Goal: Task Accomplishment & Management: Use online tool/utility

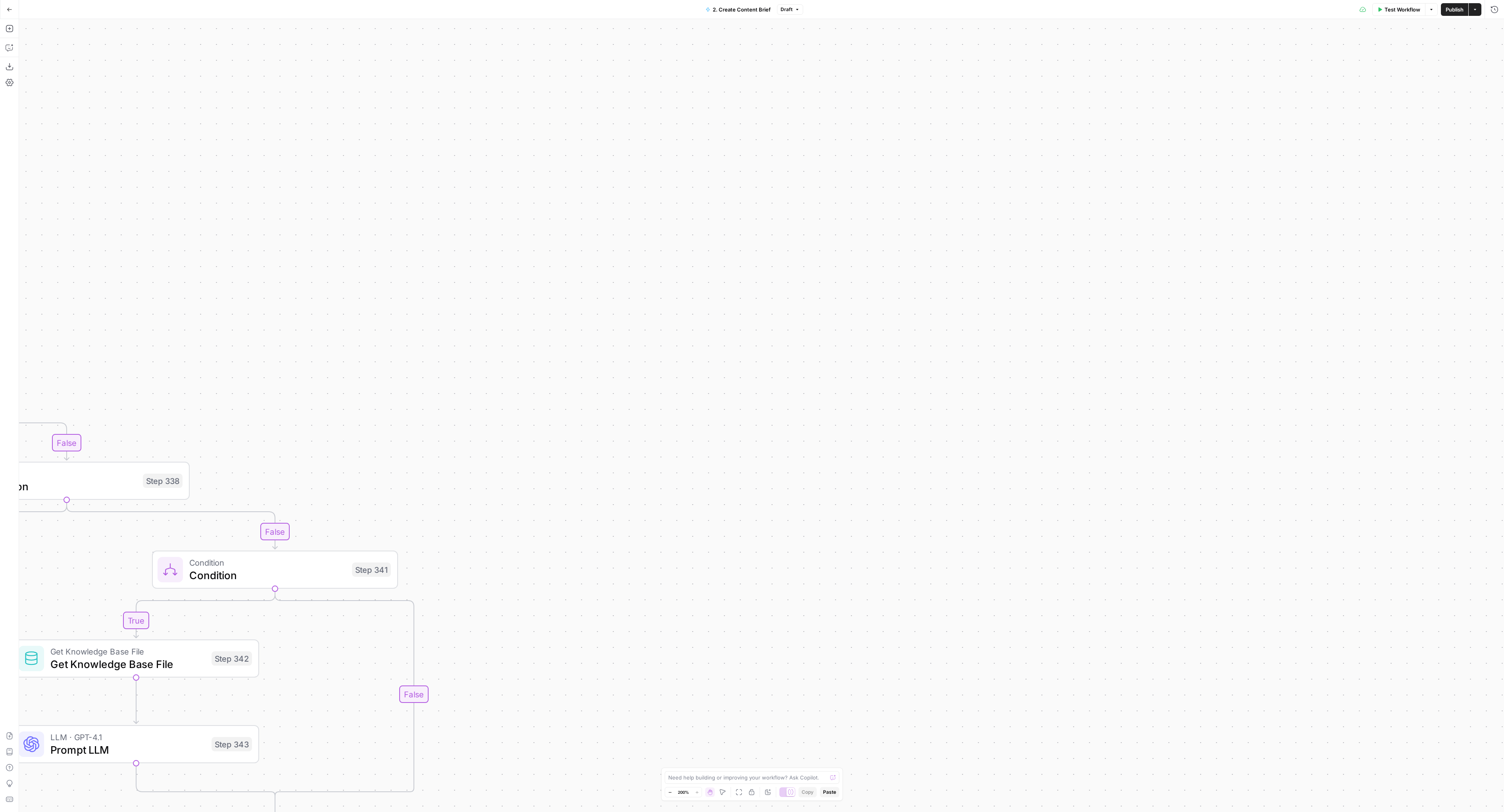
click at [666, 145] on div "**********" at bounding box center [761, 416] width 1485 height 793
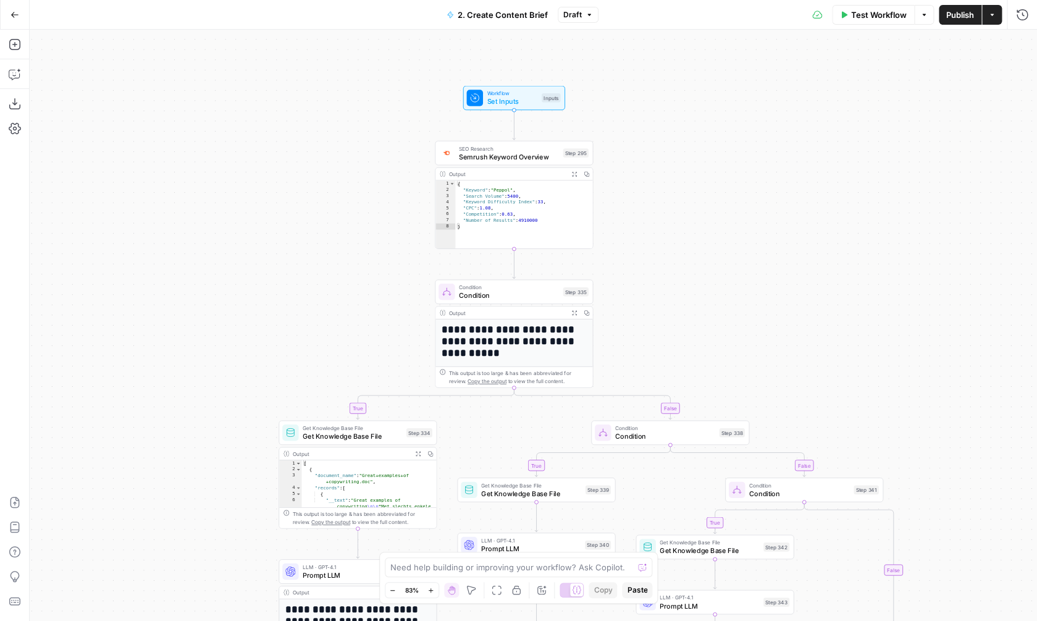
drag, startPoint x: 474, startPoint y: 187, endPoint x: 714, endPoint y: 277, distance: 256.6
click at [714, 277] on div "**********" at bounding box center [533, 325] width 1007 height 591
click at [12, 15] on icon "button" at bounding box center [14, 14] width 9 height 9
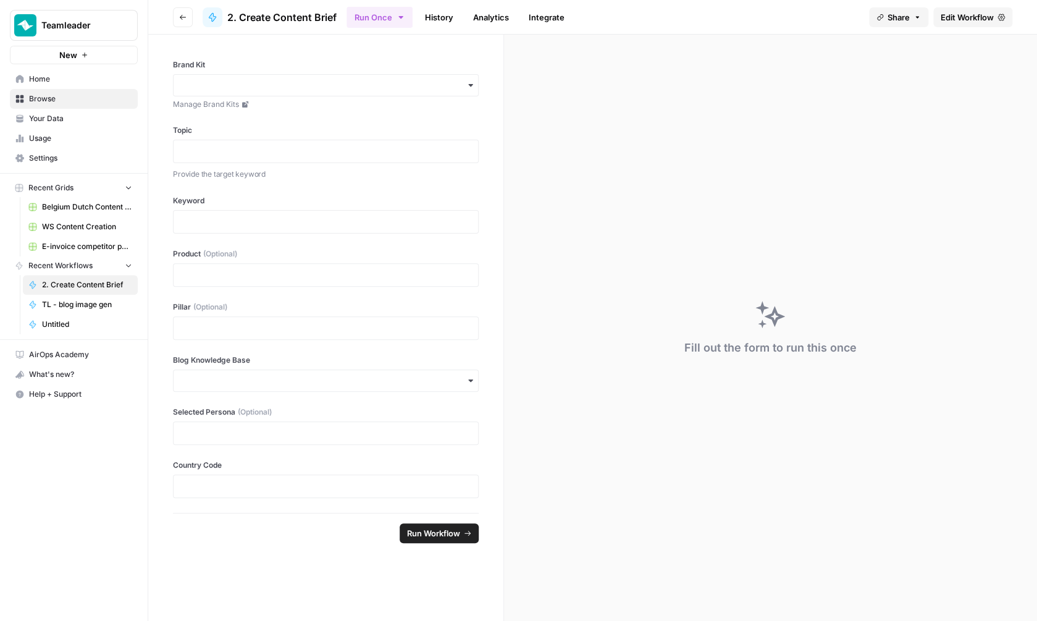
click at [182, 10] on button "Go back" at bounding box center [183, 17] width 20 height 20
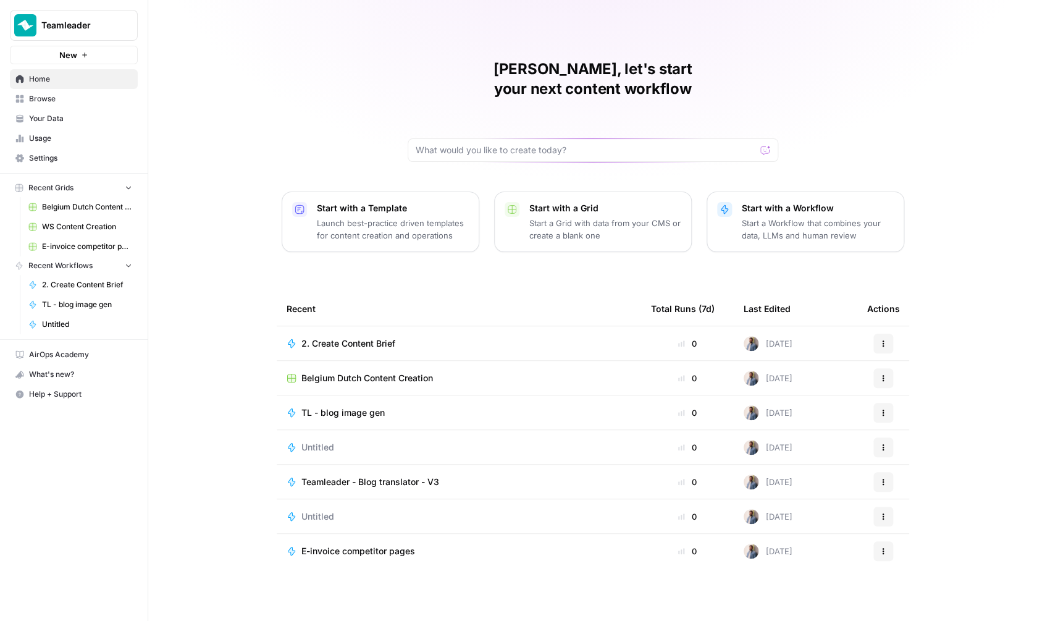
click at [346, 372] on span "Belgium Dutch Content Creation" at bounding box center [367, 378] width 132 height 12
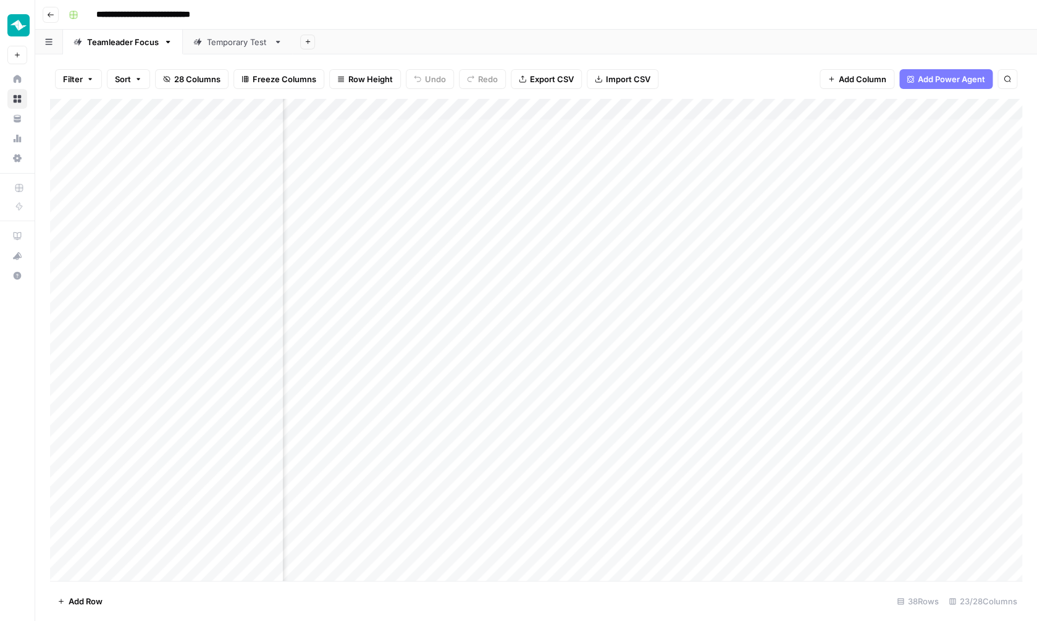
scroll to position [1, 1262]
click at [789, 122] on div "Add Column" at bounding box center [536, 341] width 972 height 484
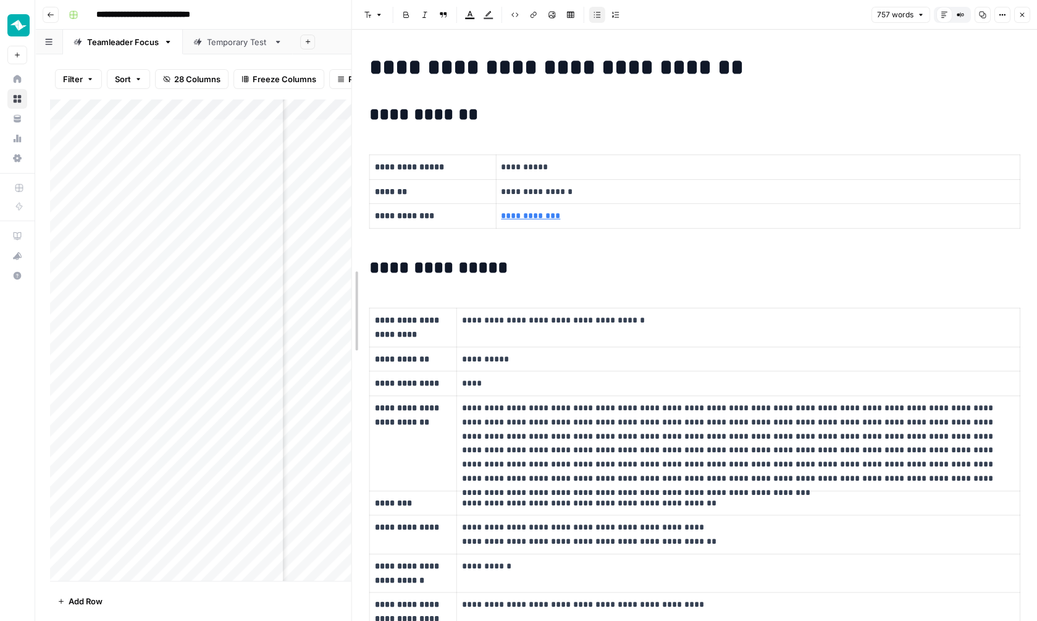
drag, startPoint x: 523, startPoint y: 246, endPoint x: 355, endPoint y: 241, distance: 168.7
click at [355, 241] on div "**********" at bounding box center [694, 310] width 686 height 621
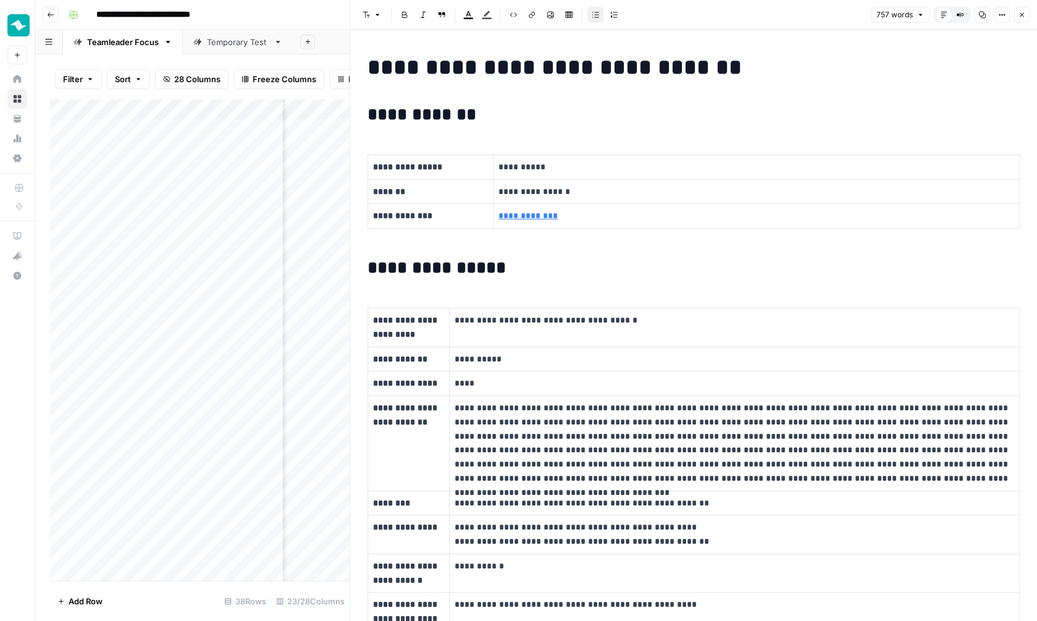
click at [1021, 20] on button "Close" at bounding box center [1022, 15] width 16 height 16
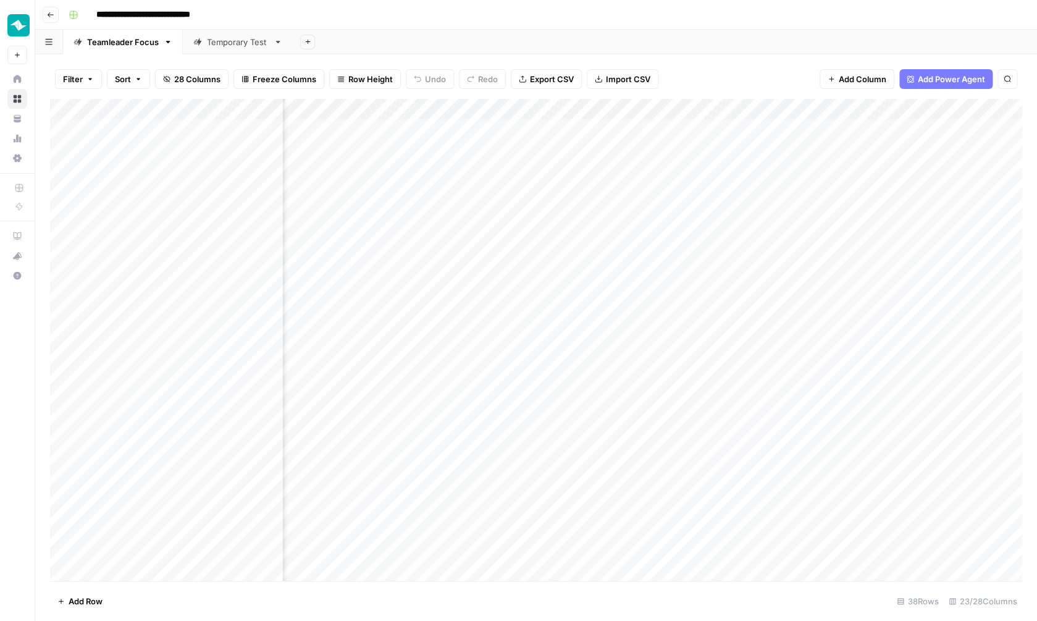
scroll to position [1, 700]
click at [456, 103] on div "Add Column" at bounding box center [536, 341] width 972 height 484
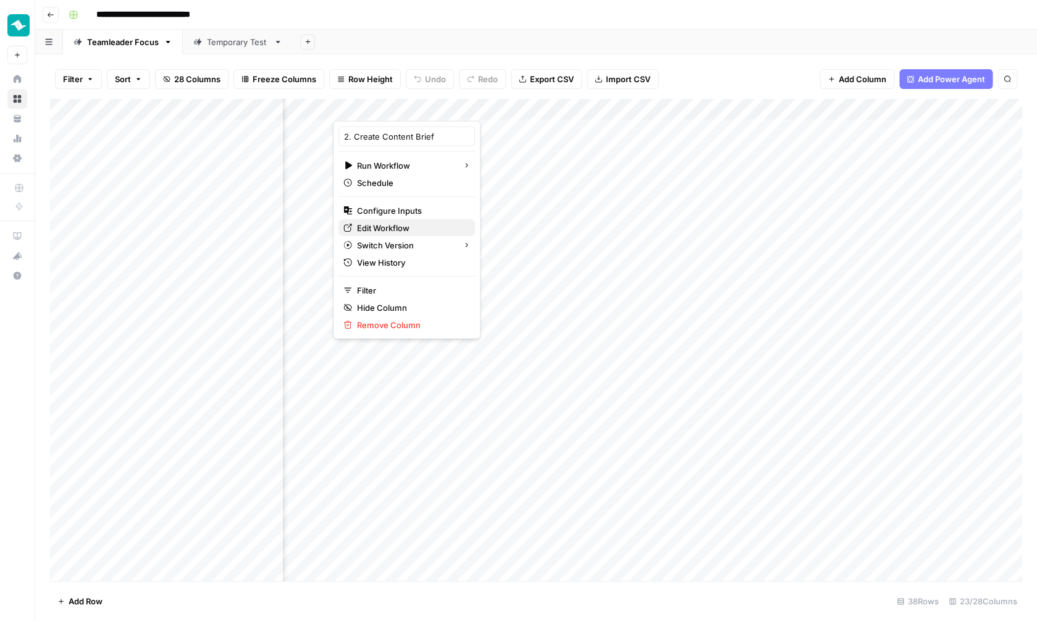
click at [379, 227] on span "Edit Workflow" at bounding box center [411, 228] width 108 height 12
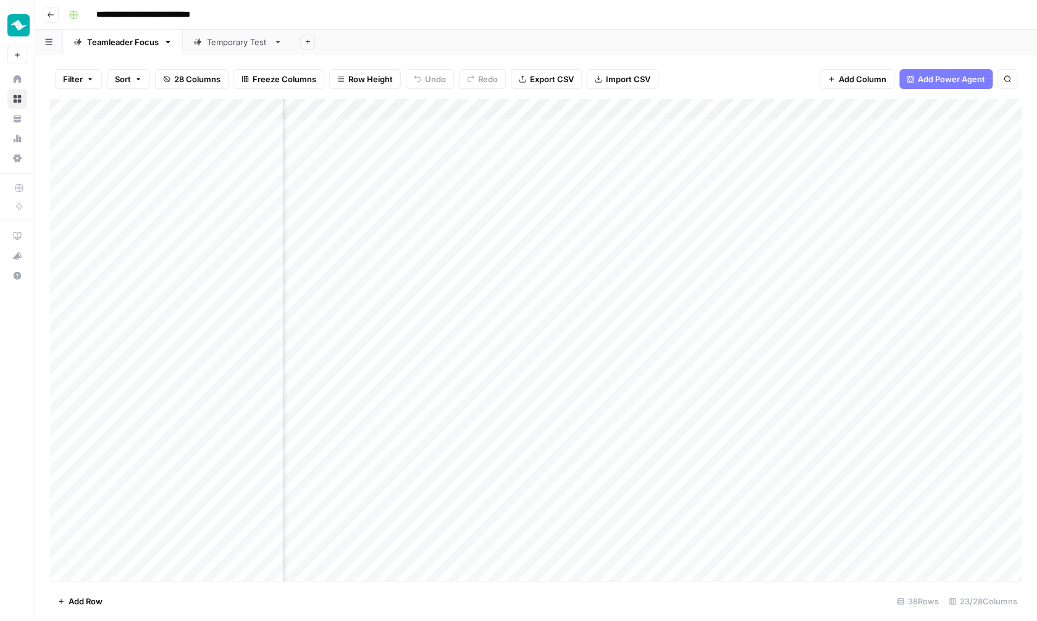
scroll to position [0, 1623]
click at [600, 107] on div "Add Column" at bounding box center [536, 341] width 972 height 484
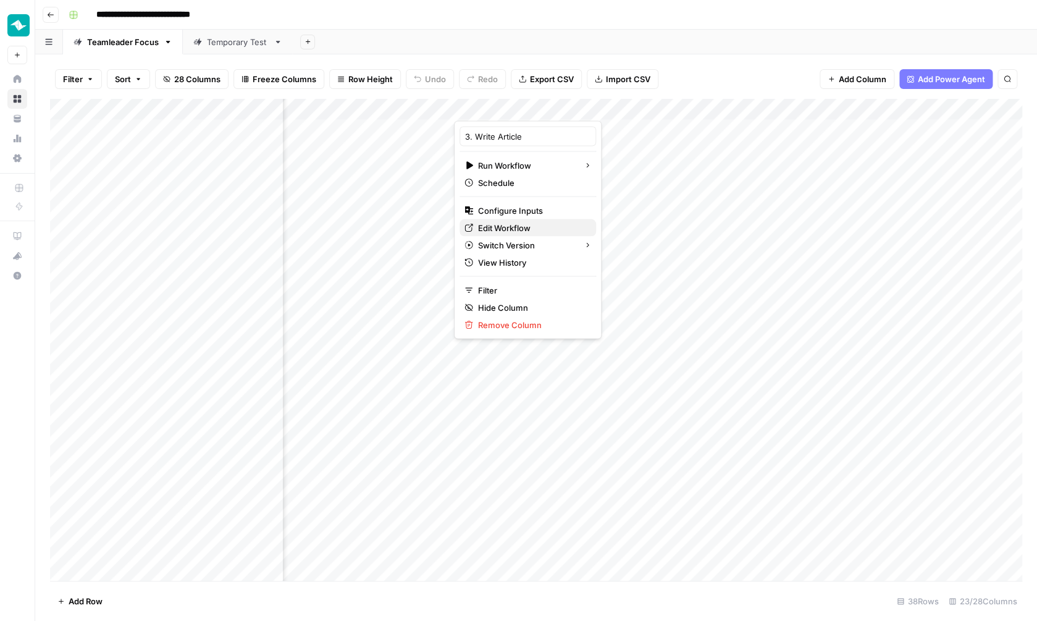
click at [510, 225] on span "Edit Workflow" at bounding box center [532, 228] width 108 height 12
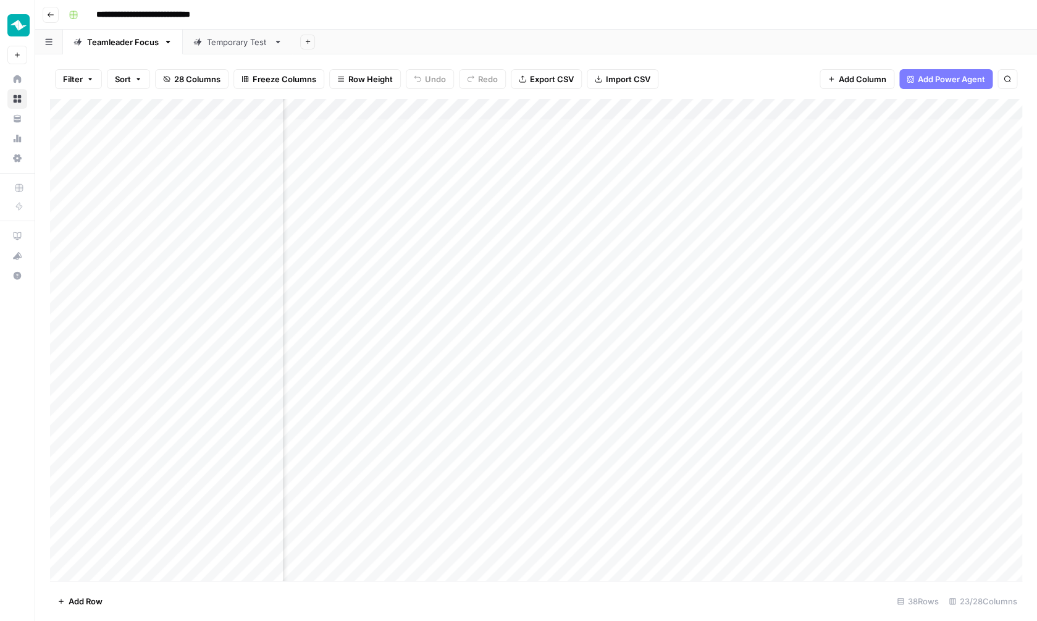
scroll to position [0, 1864]
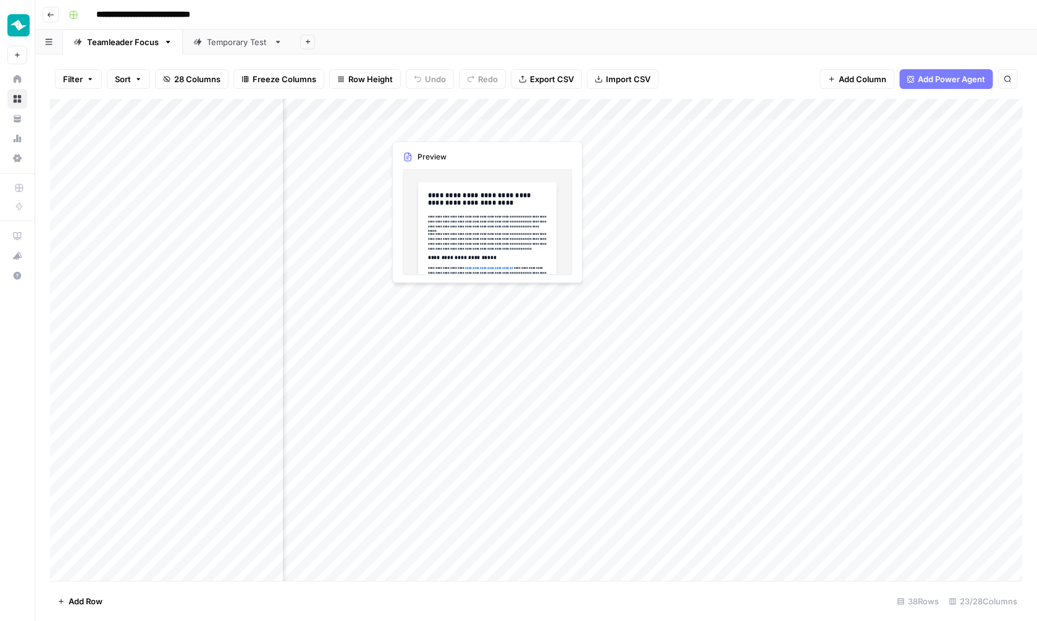
click at [469, 127] on div "Add Column" at bounding box center [536, 341] width 972 height 484
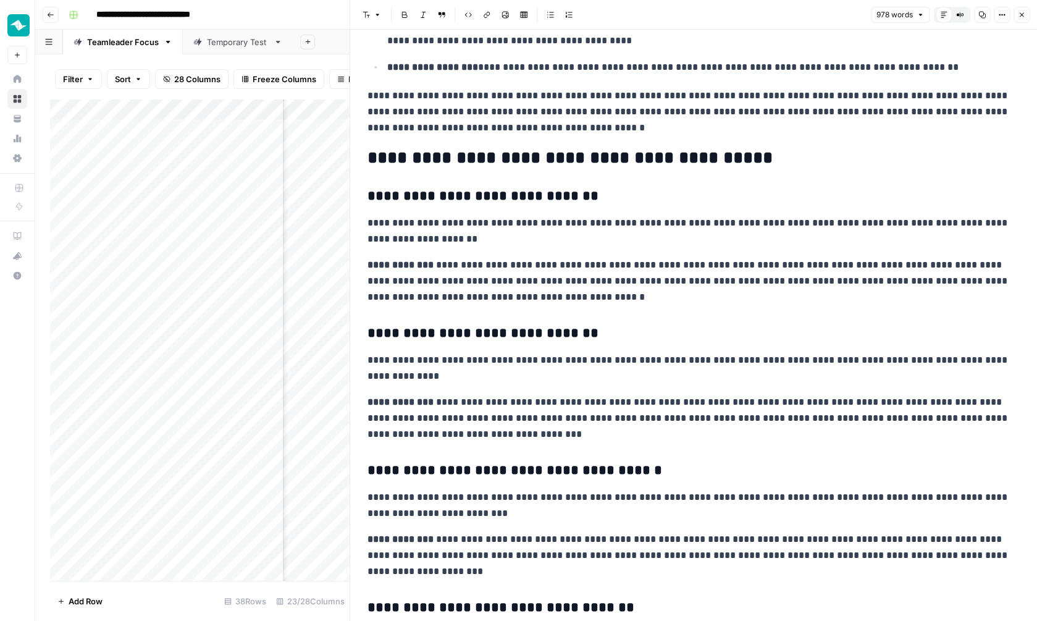
scroll to position [447, 0]
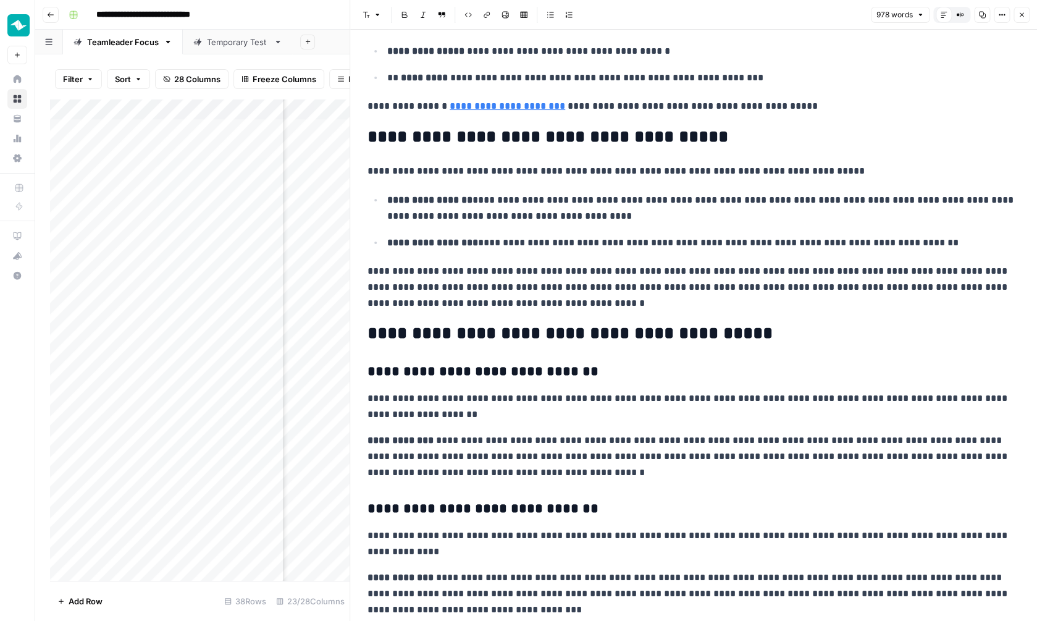
click at [1024, 22] on button "Close" at bounding box center [1022, 15] width 16 height 16
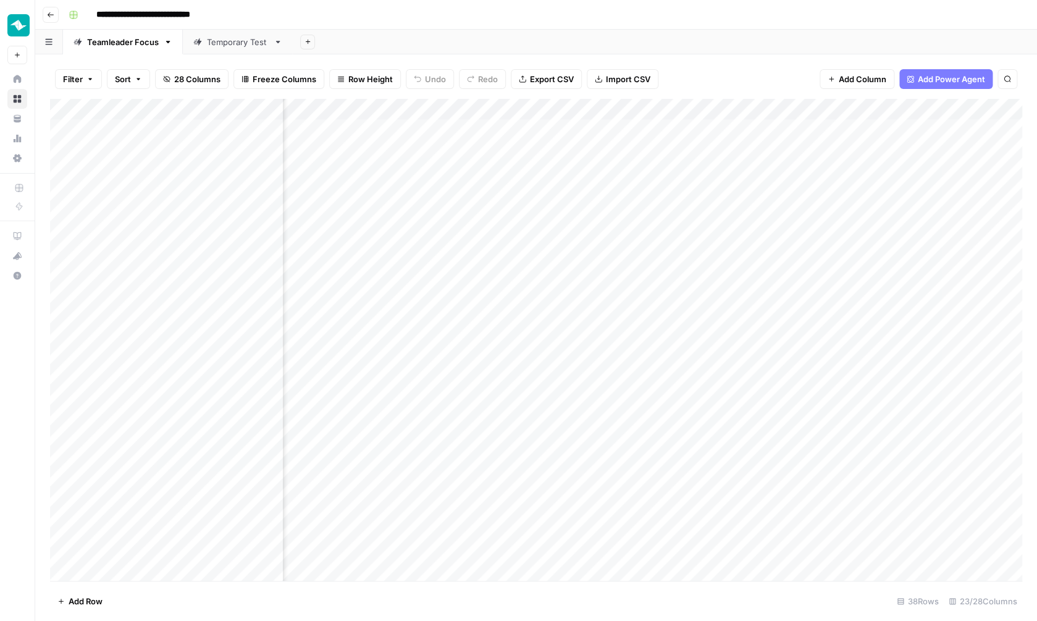
scroll to position [0, 1949]
click at [943, 397] on div "Add Column" at bounding box center [536, 341] width 972 height 484
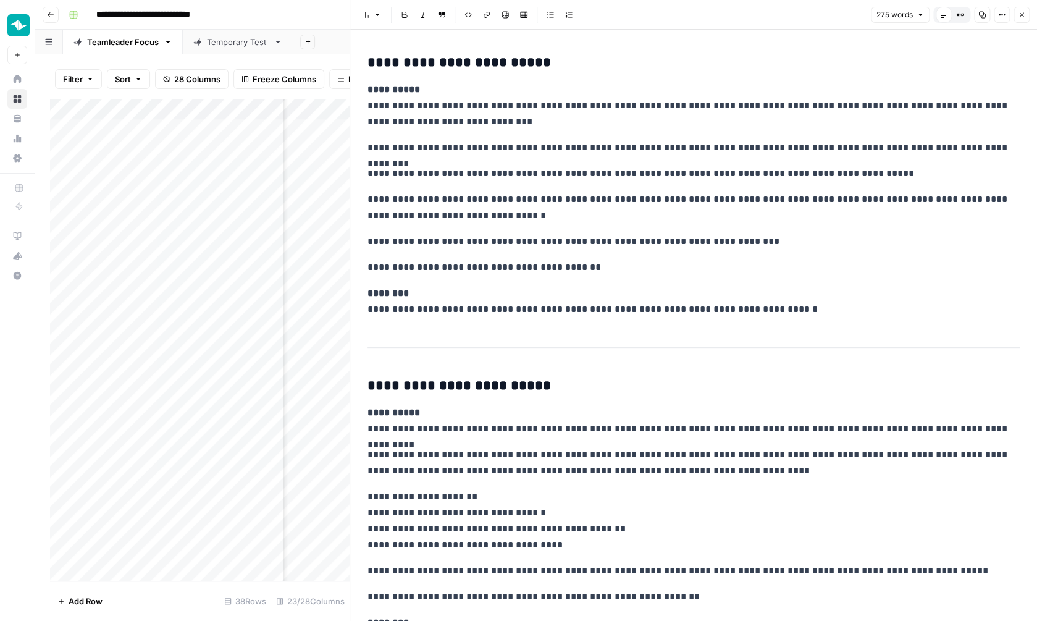
click at [1020, 22] on button "Close" at bounding box center [1022, 15] width 16 height 16
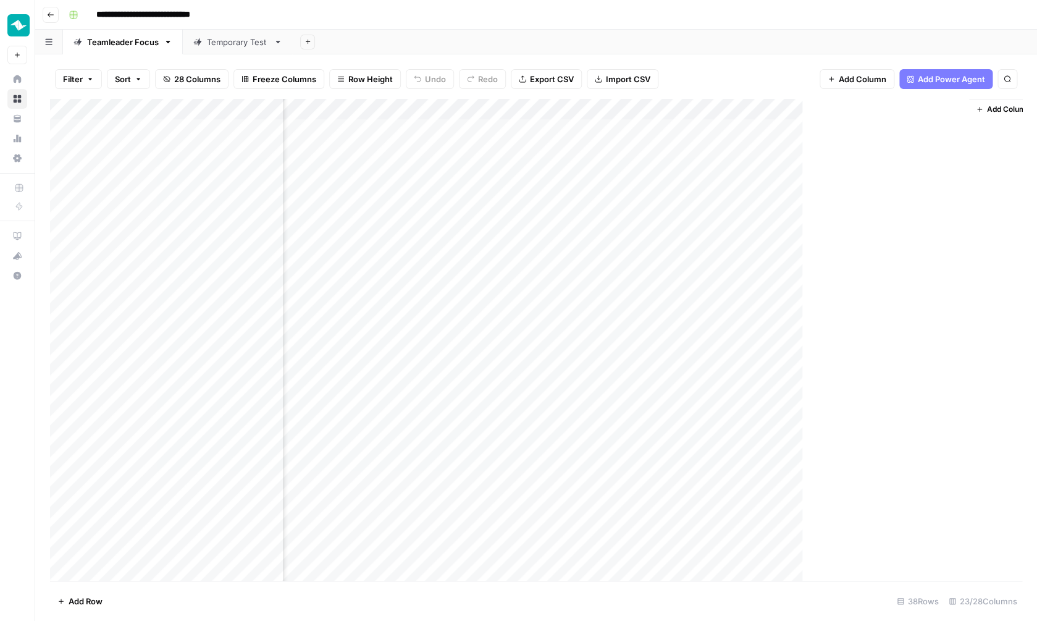
scroll to position [0, 1934]
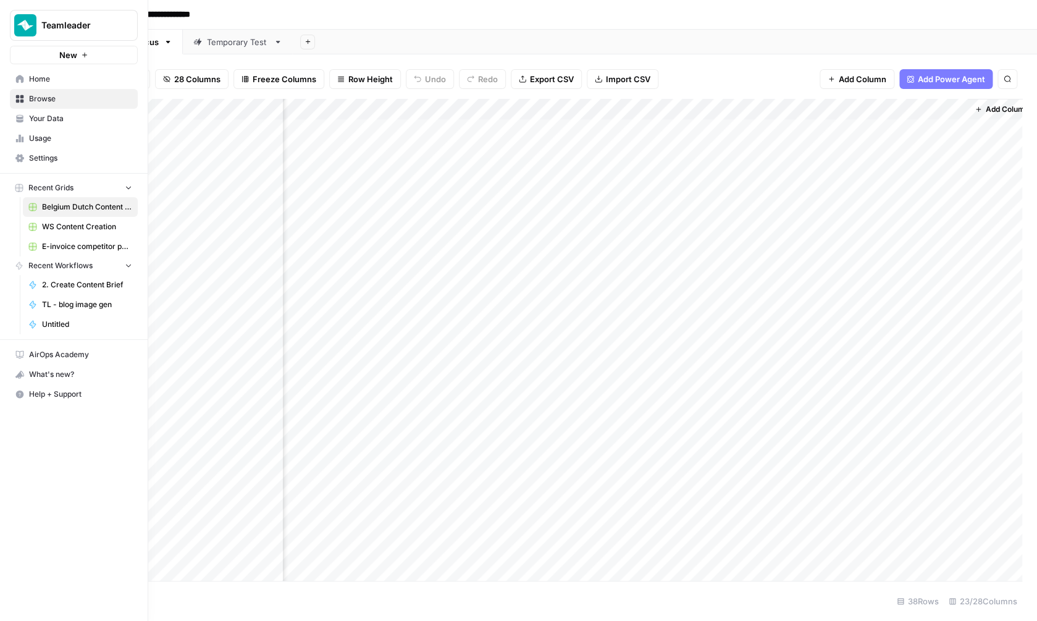
click at [40, 121] on span "Your Data" at bounding box center [80, 118] width 103 height 11
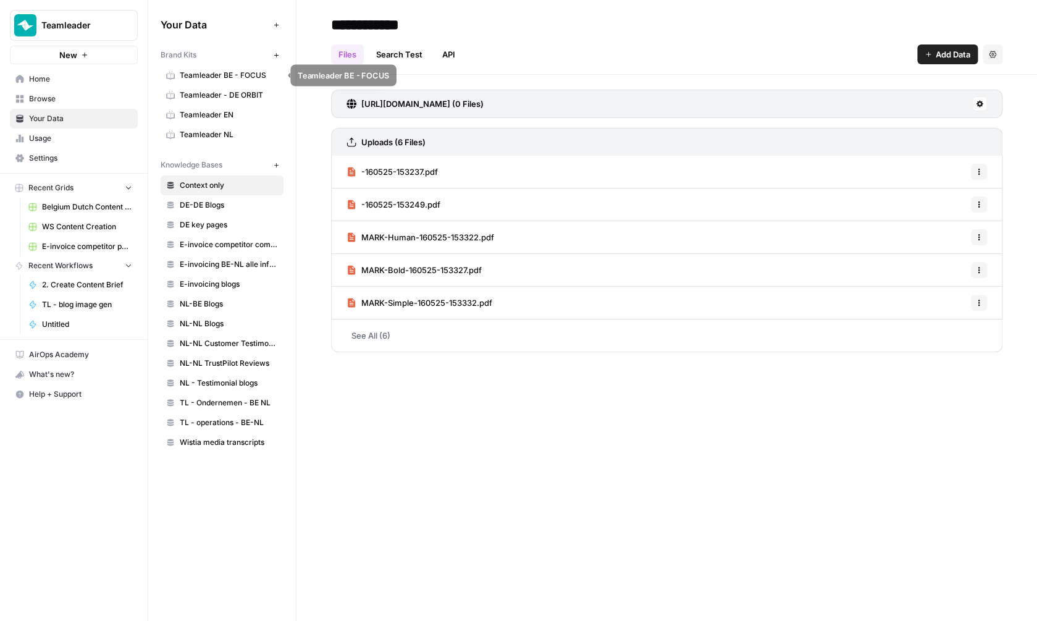
click at [247, 75] on span "Teamleader BE - FOCUS" at bounding box center [229, 75] width 98 height 11
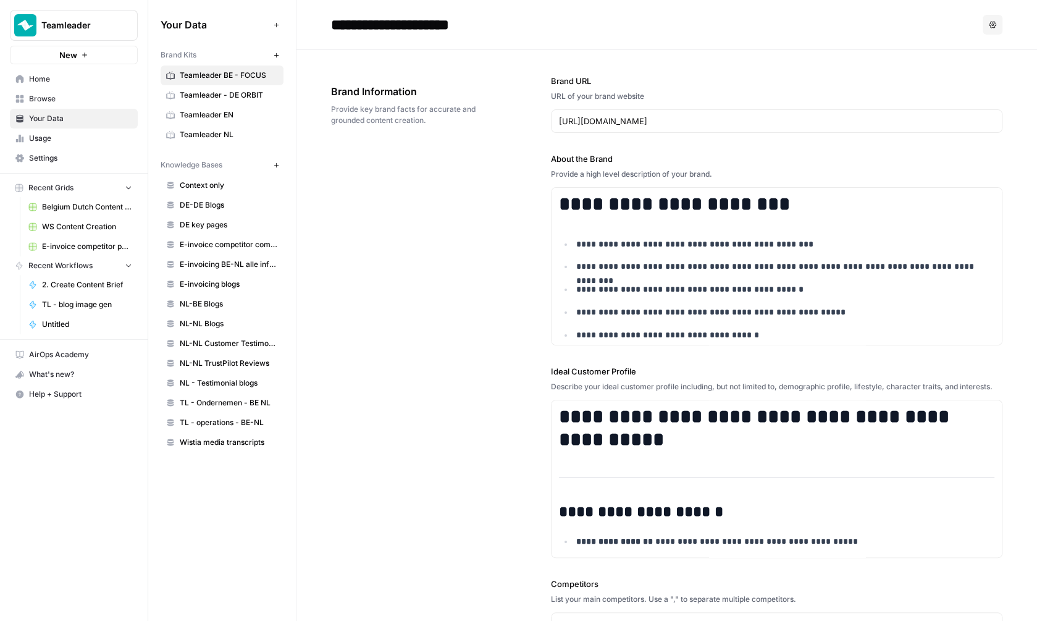
click at [568, 158] on label "About the Brand" at bounding box center [776, 159] width 451 height 12
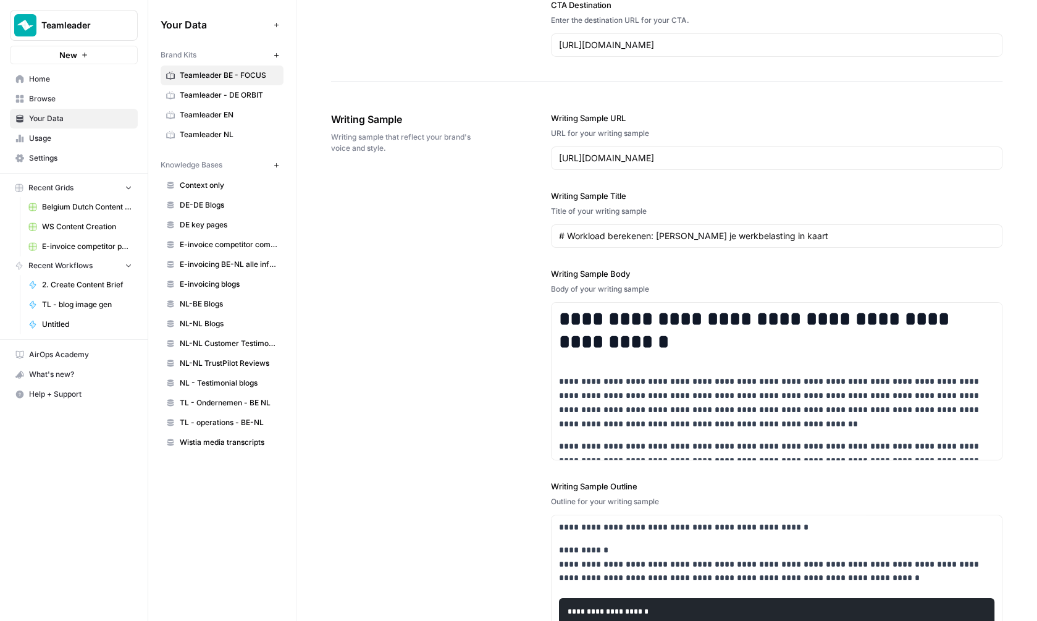
scroll to position [1909, 0]
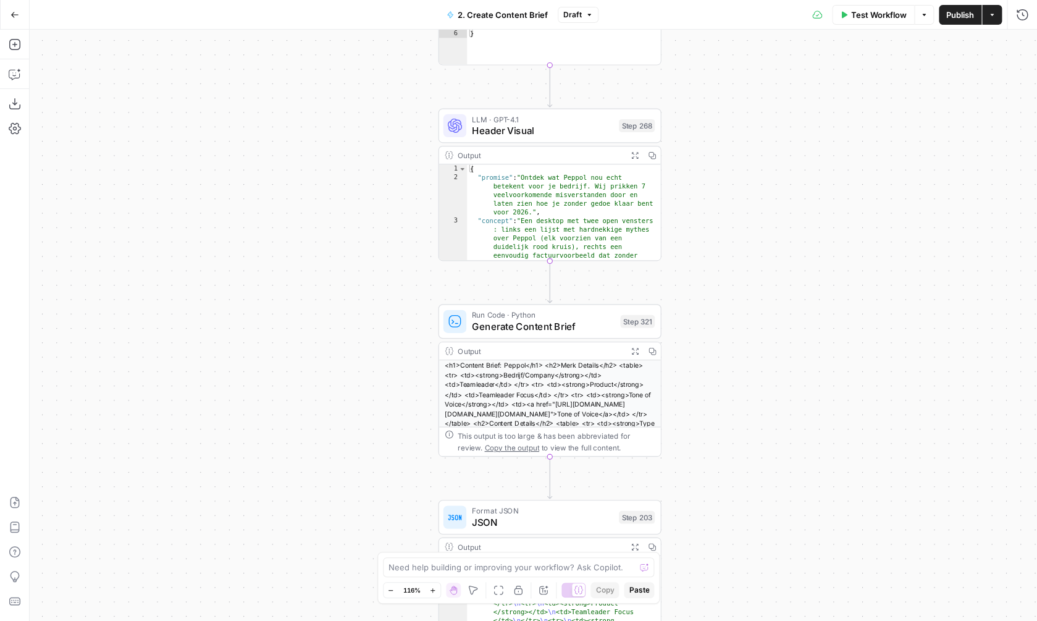
scroll to position [59, 0]
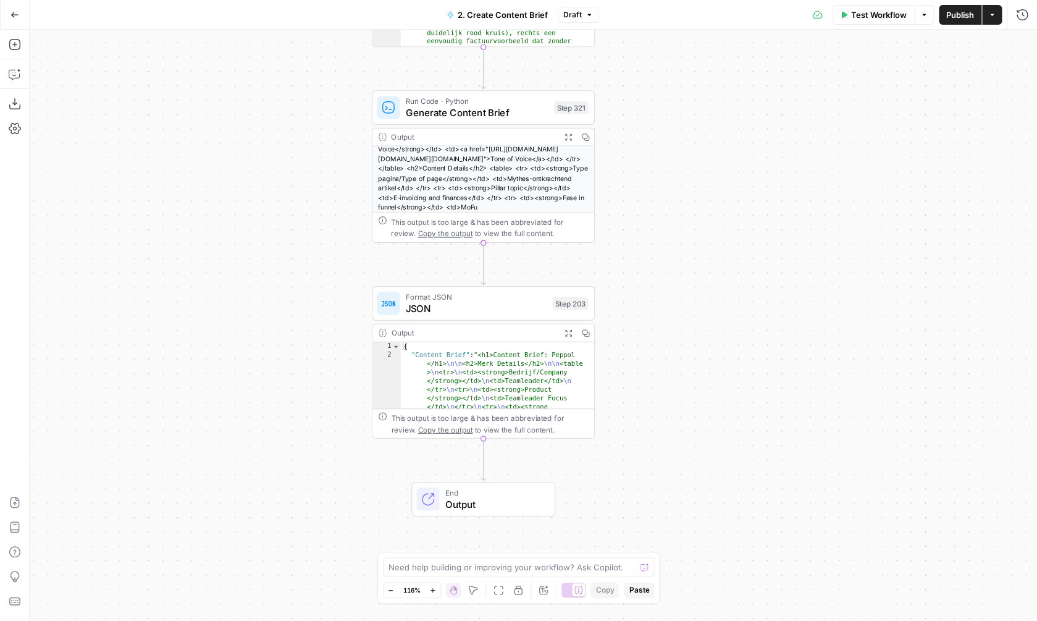
click at [576, 18] on span "Draft" at bounding box center [572, 14] width 19 height 11
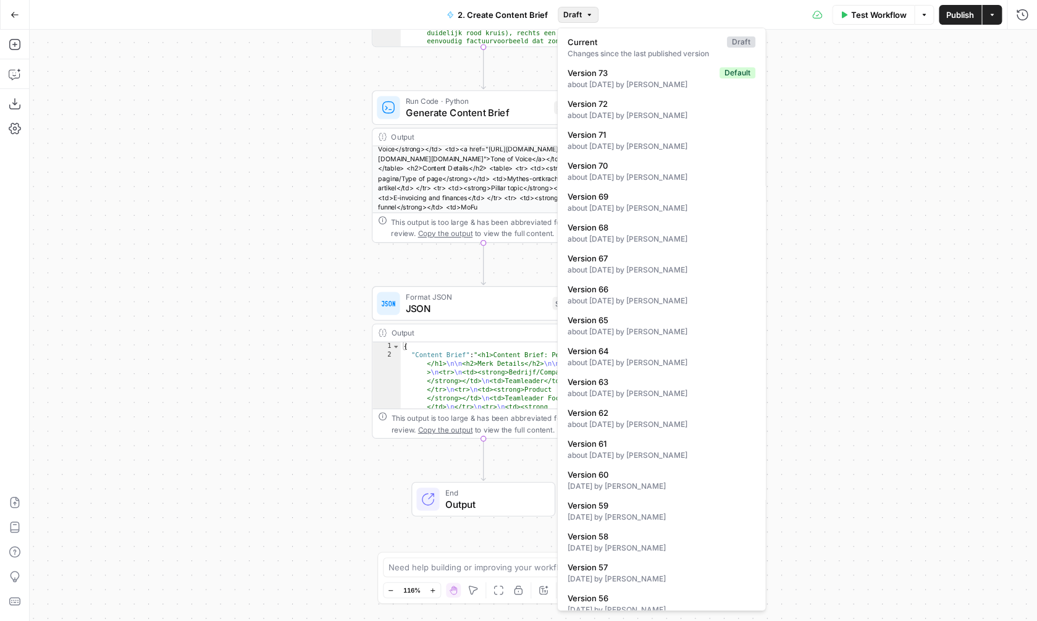
click at [868, 106] on div "**********" at bounding box center [533, 325] width 1007 height 591
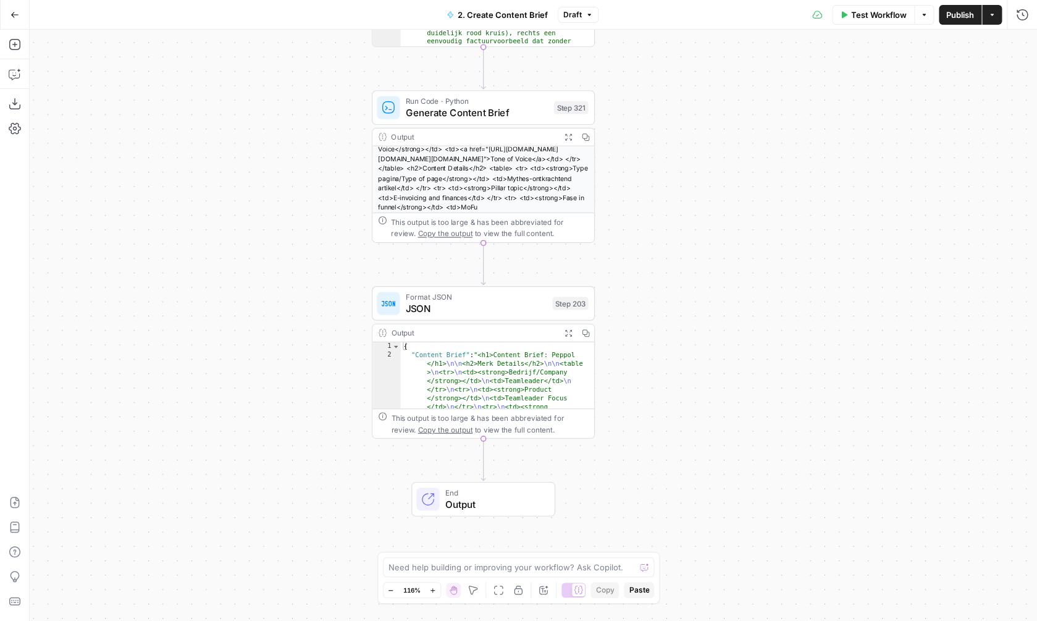
click at [581, 13] on button "Draft" at bounding box center [578, 15] width 41 height 16
click at [953, 143] on div "**********" at bounding box center [533, 325] width 1007 height 591
click at [1015, 15] on button "Run History" at bounding box center [1022, 15] width 20 height 20
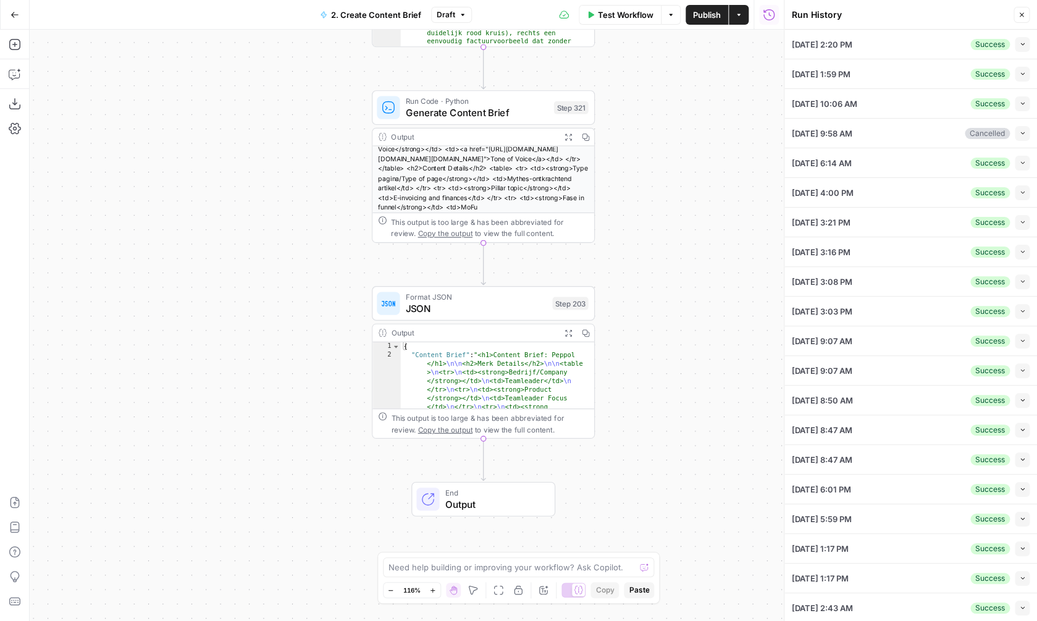
click at [1023, 48] on button "Collapse" at bounding box center [1022, 44] width 15 height 15
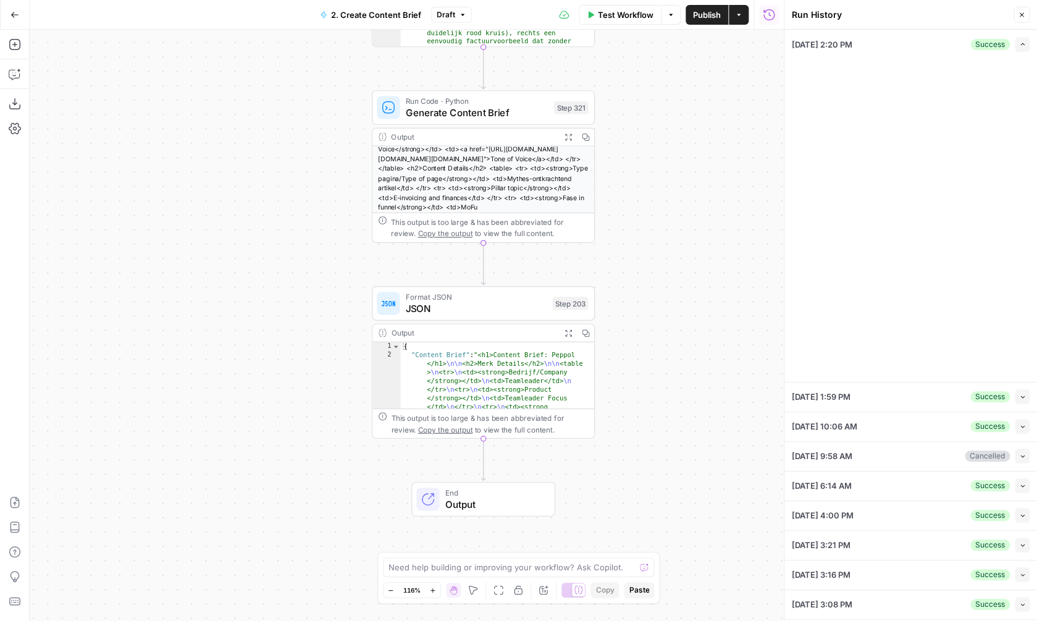
type input "NL-BE Blogs"
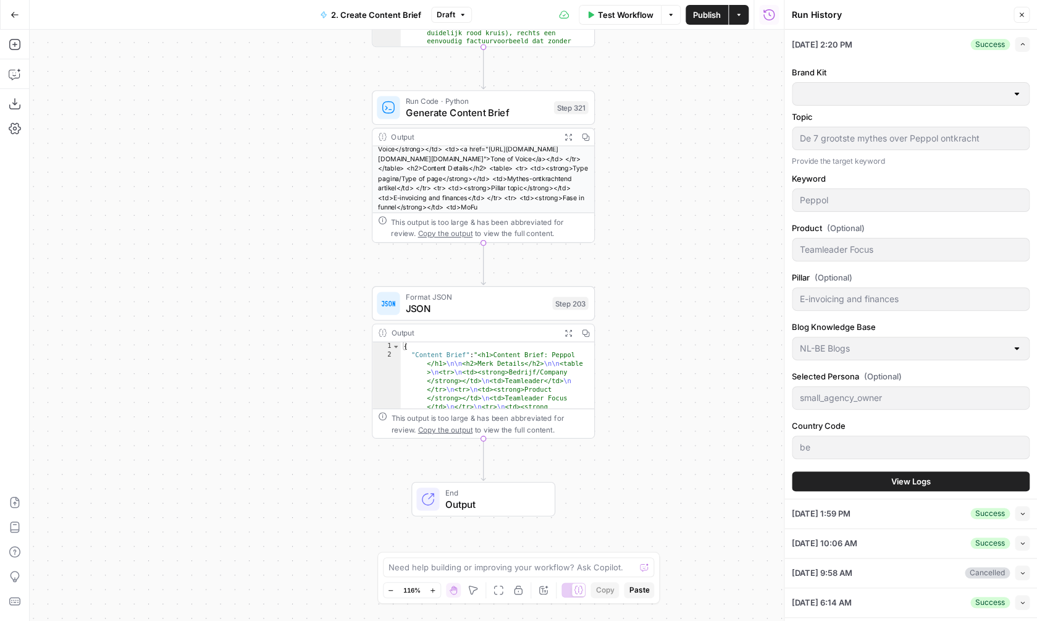
type input "Teamleader NL"
click at [1021, 44] on icon "button" at bounding box center [1022, 44] width 7 height 7
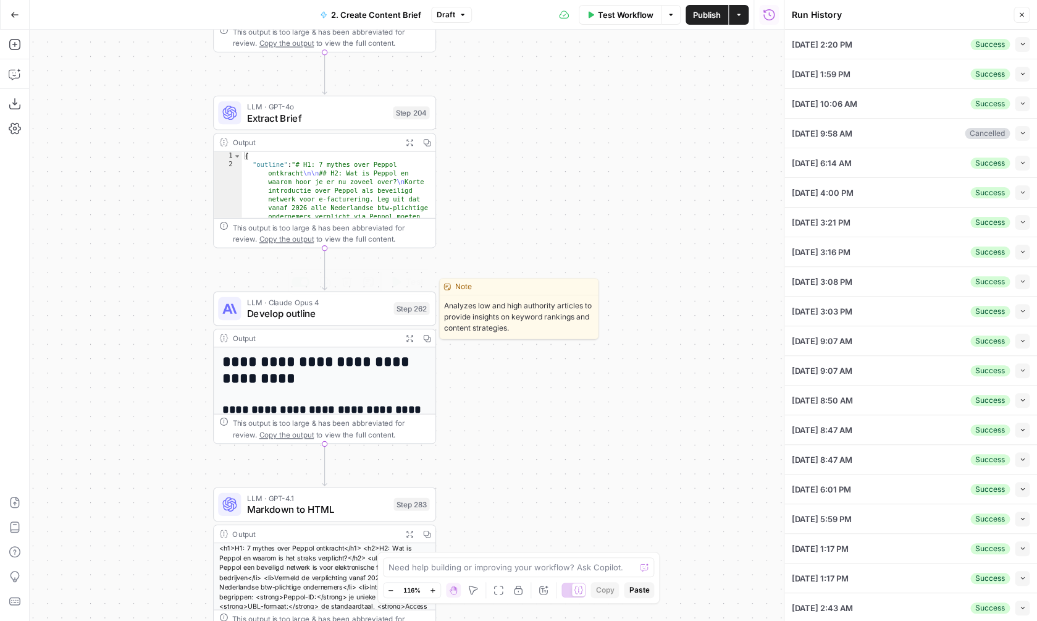
click at [300, 307] on span "Develop outline" at bounding box center [317, 313] width 141 height 14
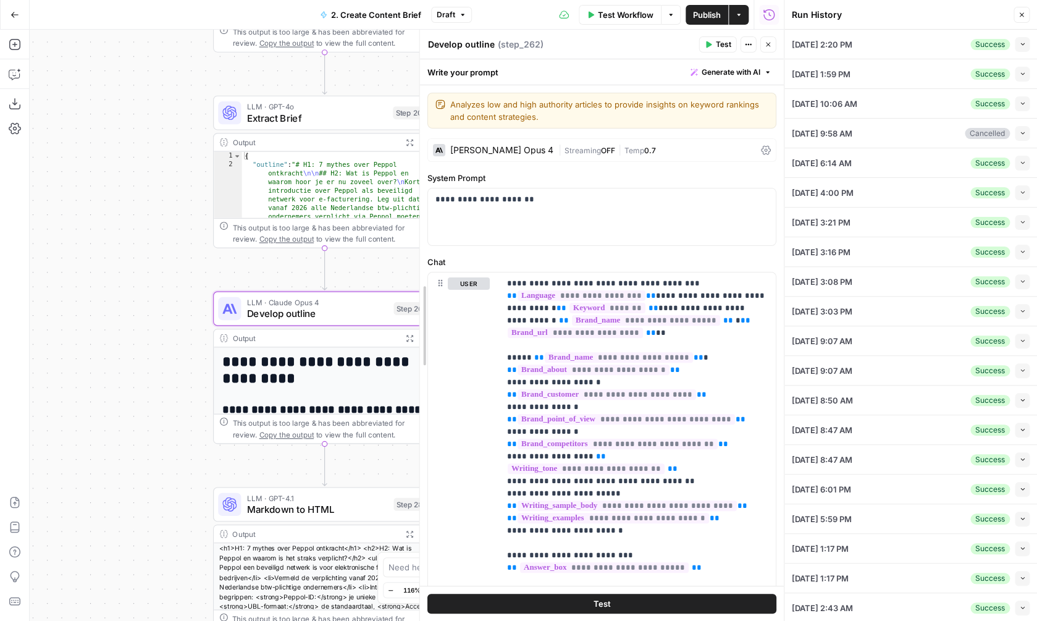
drag, startPoint x: 583, startPoint y: 412, endPoint x: 422, endPoint y: 377, distance: 165.0
click at [422, 377] on div "**********" at bounding box center [601, 325] width 364 height 591
click at [1021, 17] on icon "button" at bounding box center [1021, 14] width 7 height 7
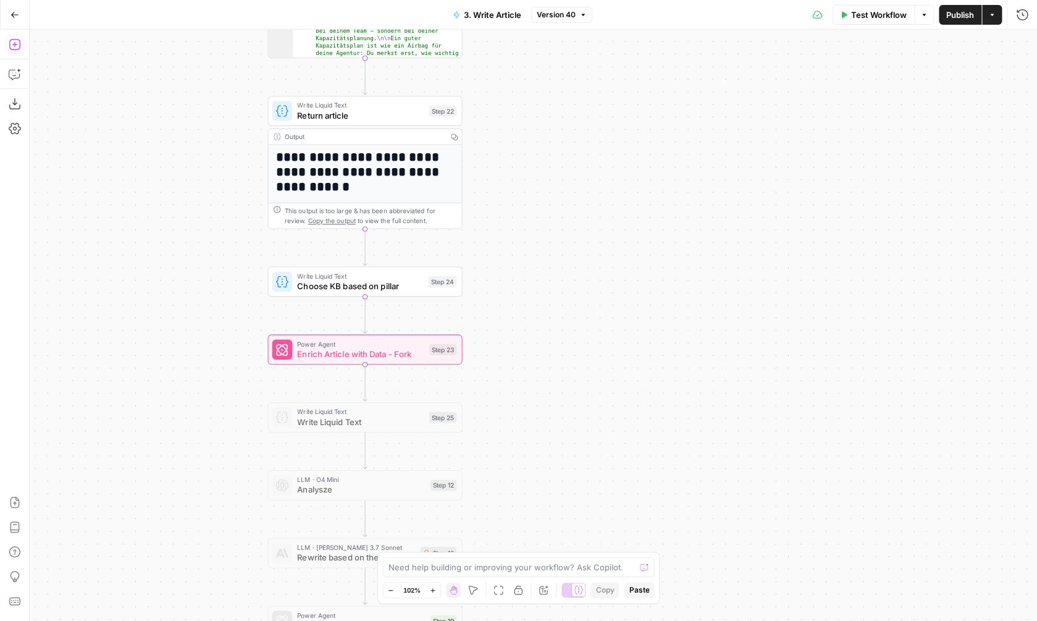
click at [6, 48] on button "Add Steps" at bounding box center [15, 45] width 20 height 20
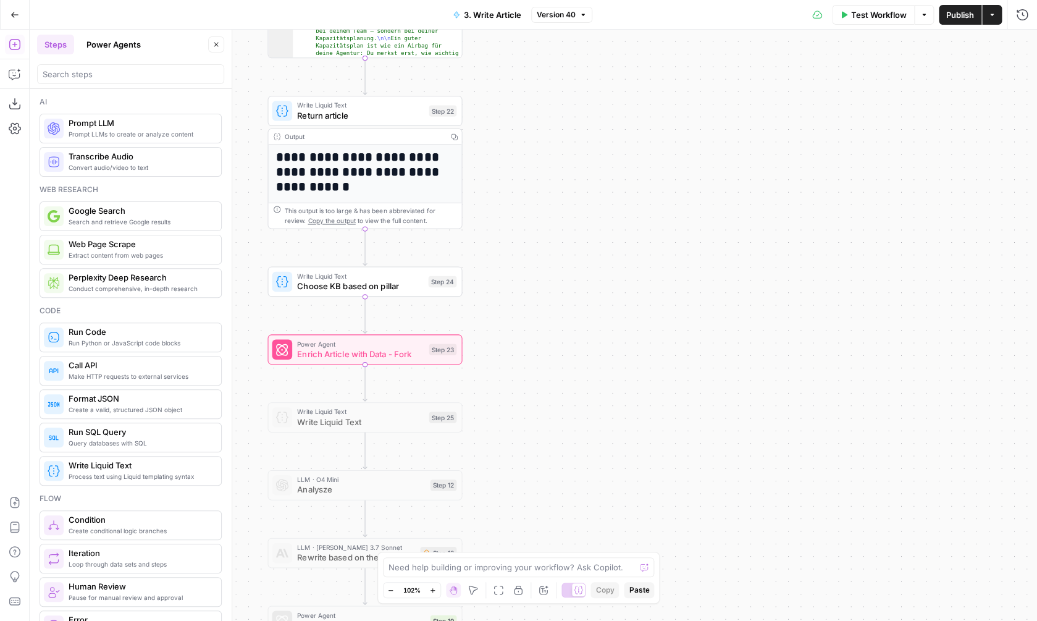
click at [114, 43] on button "Power Agents" at bounding box center [113, 45] width 69 height 20
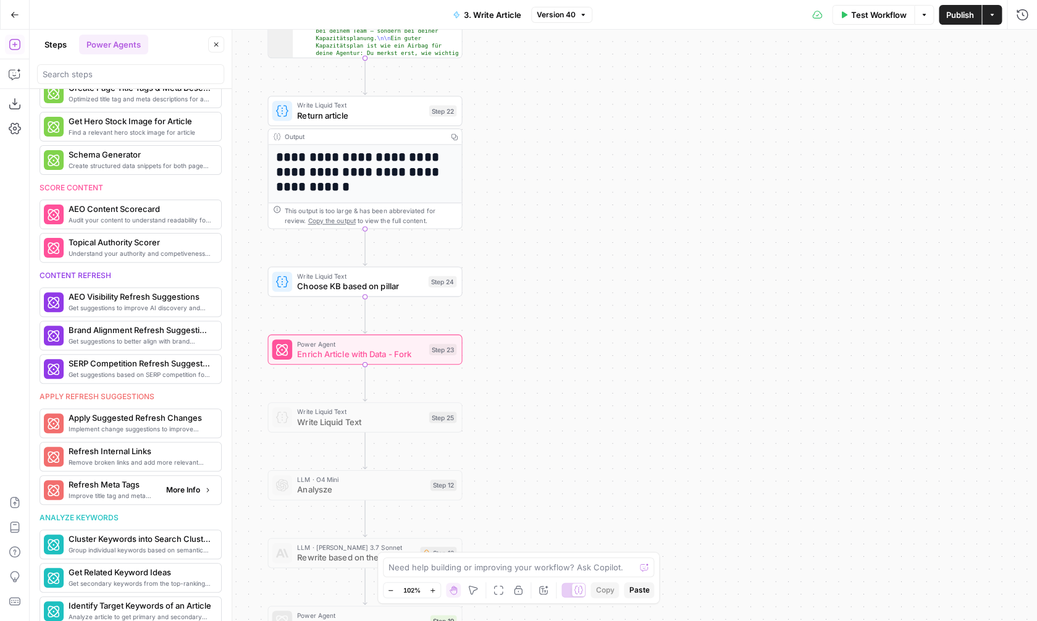
scroll to position [343, 0]
click at [552, 14] on span "Version 40" at bounding box center [556, 14] width 39 height 11
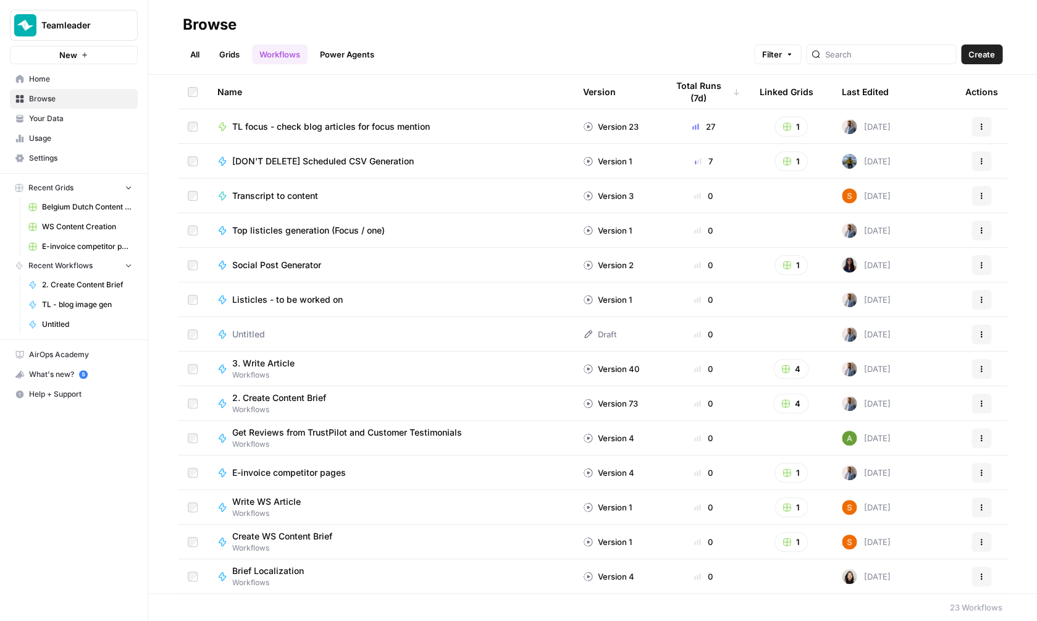
click at [76, 23] on div "New" at bounding box center [73, 29] width 33 height 22
click at [109, 29] on span "Teamleader" at bounding box center [78, 25] width 75 height 12
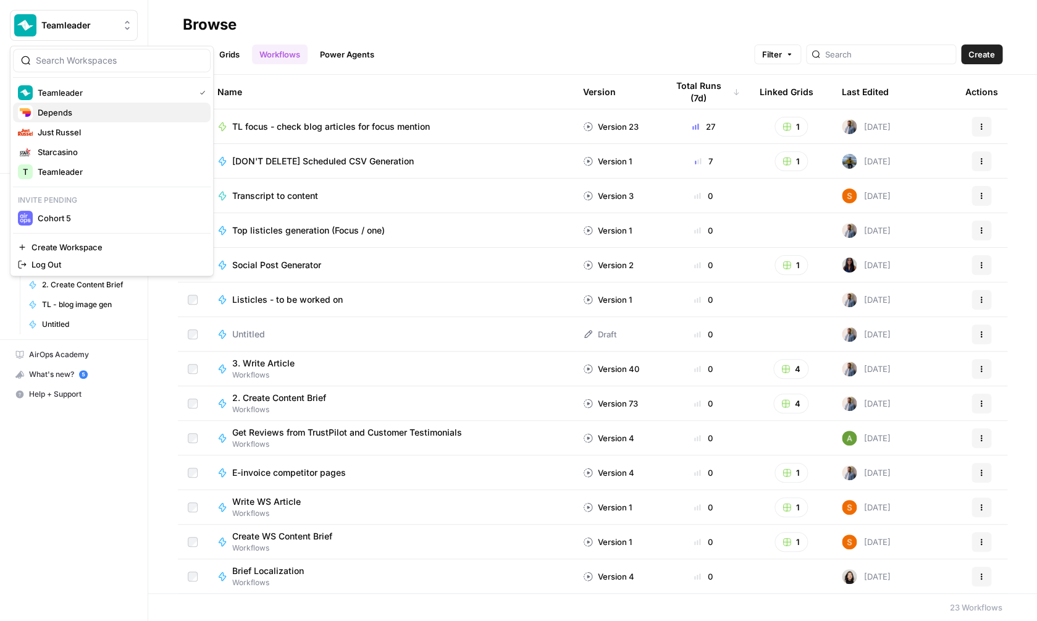
click at [96, 117] on span "Depends" at bounding box center [119, 112] width 163 height 12
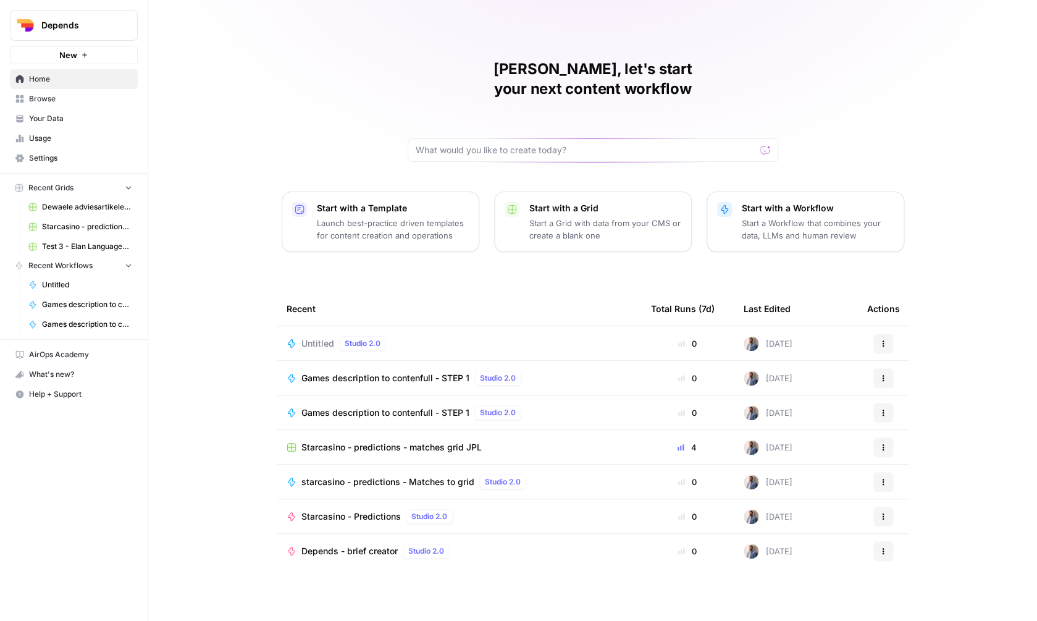
click at [78, 106] on link "Browse" at bounding box center [74, 99] width 128 height 20
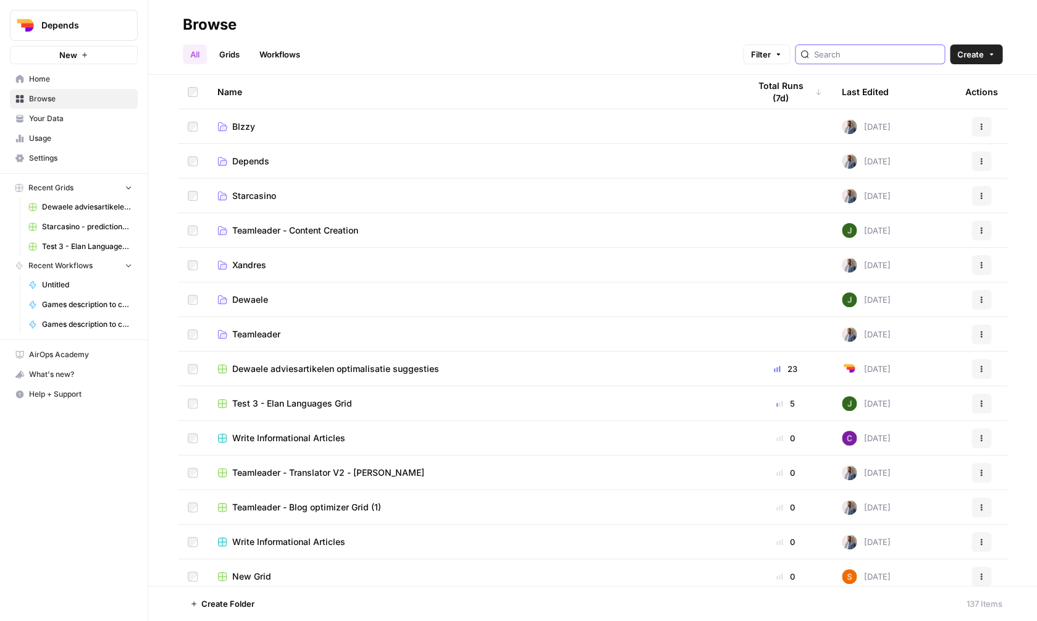
click at [879, 52] on input "search" at bounding box center [876, 54] width 125 height 12
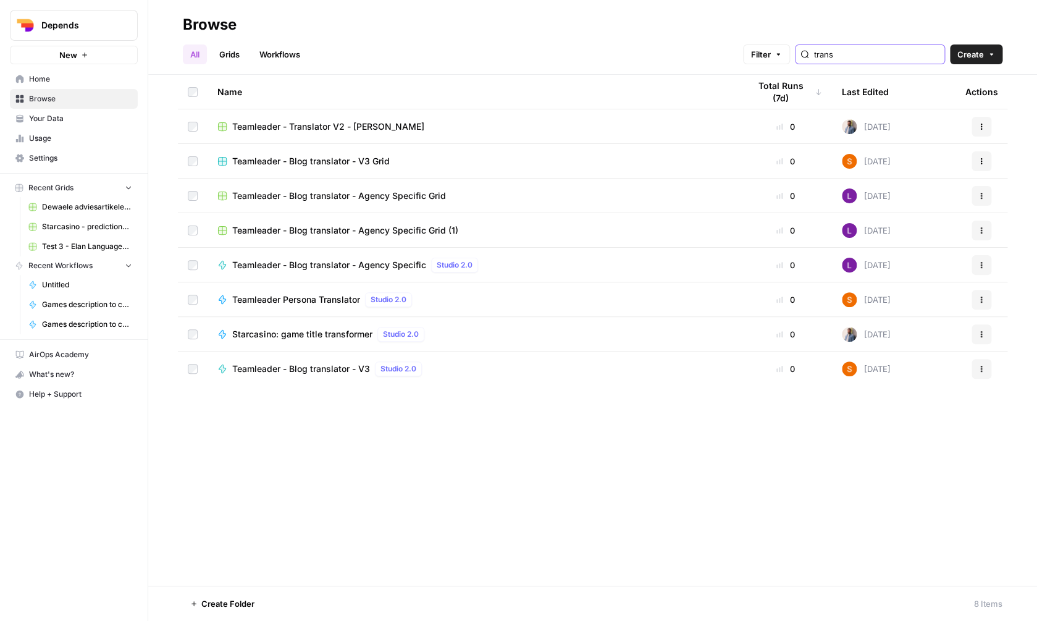
type input "trans"
click at [377, 125] on span "Teamleader - Translator V2 - mathias Grid" at bounding box center [328, 126] width 192 height 12
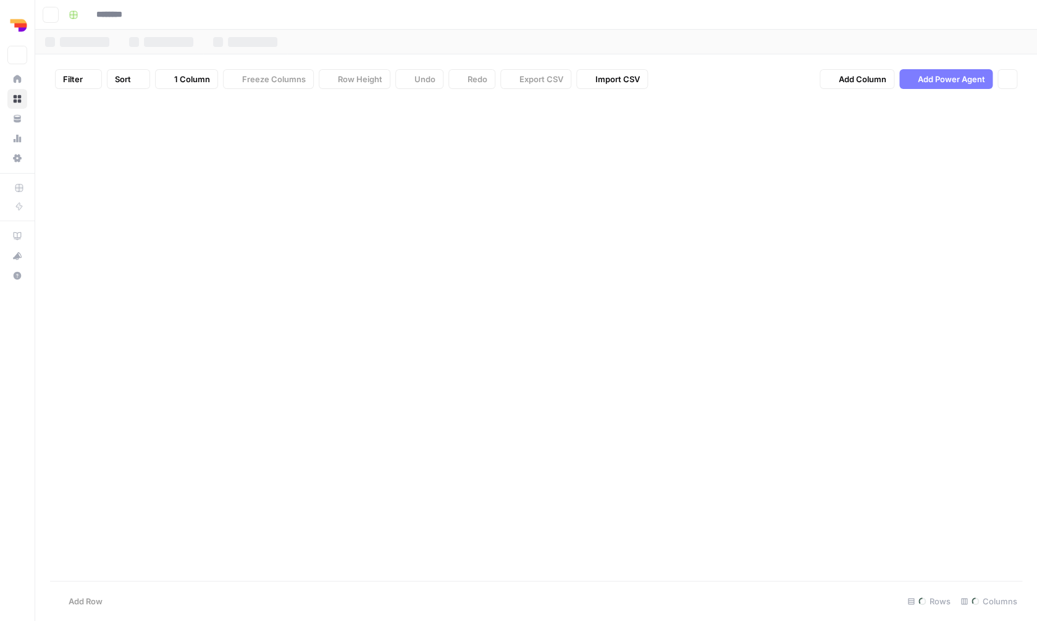
type input "**********"
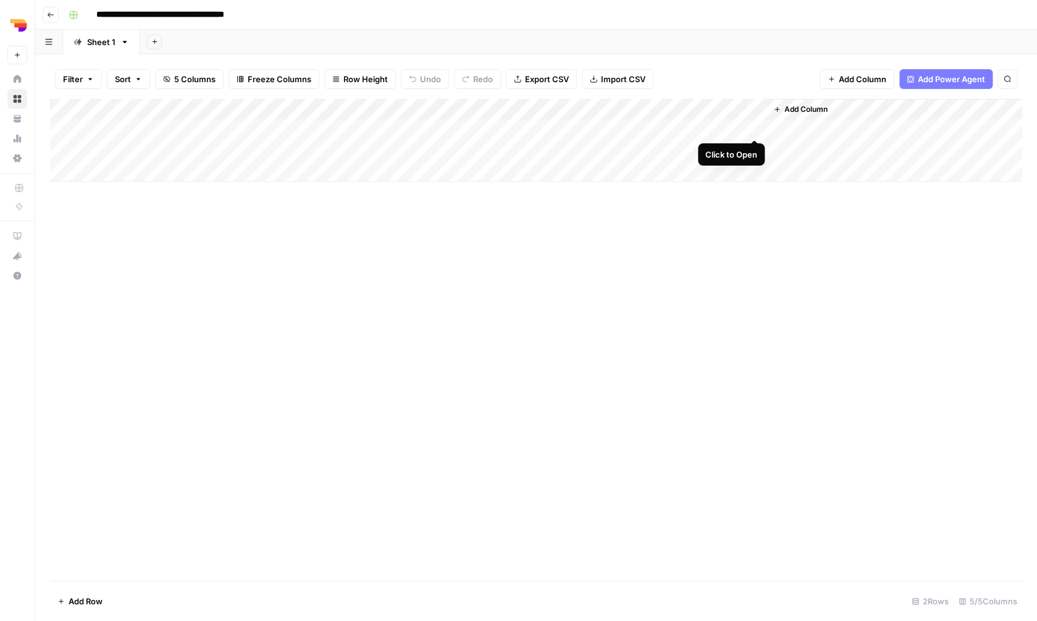
click at [755, 125] on div "Add Column" at bounding box center [536, 140] width 972 height 83
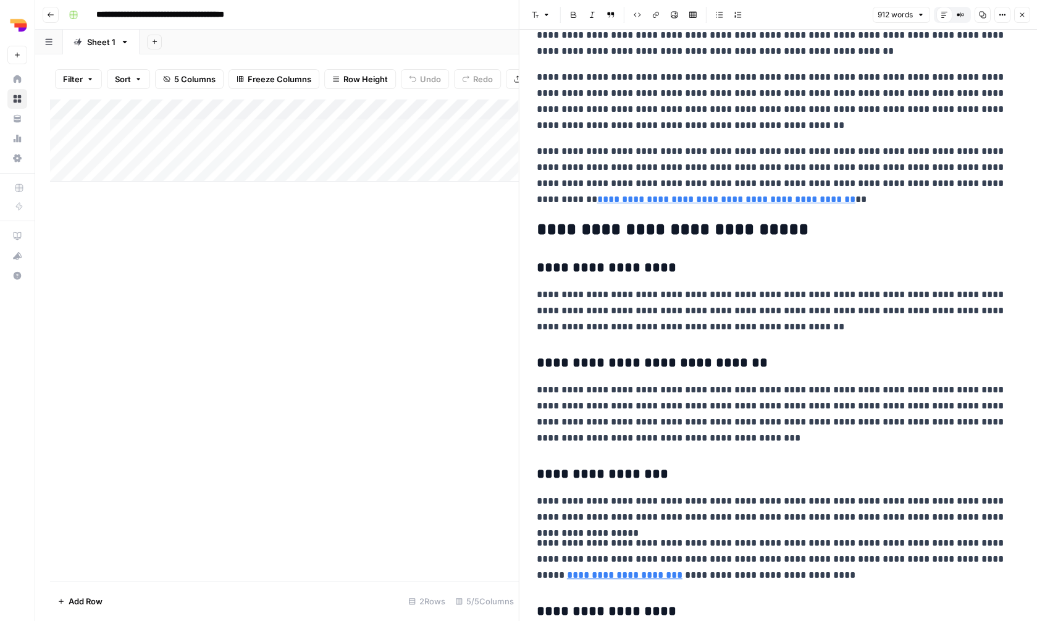
scroll to position [216, 0]
click at [49, 17] on icon "button" at bounding box center [50, 14] width 7 height 7
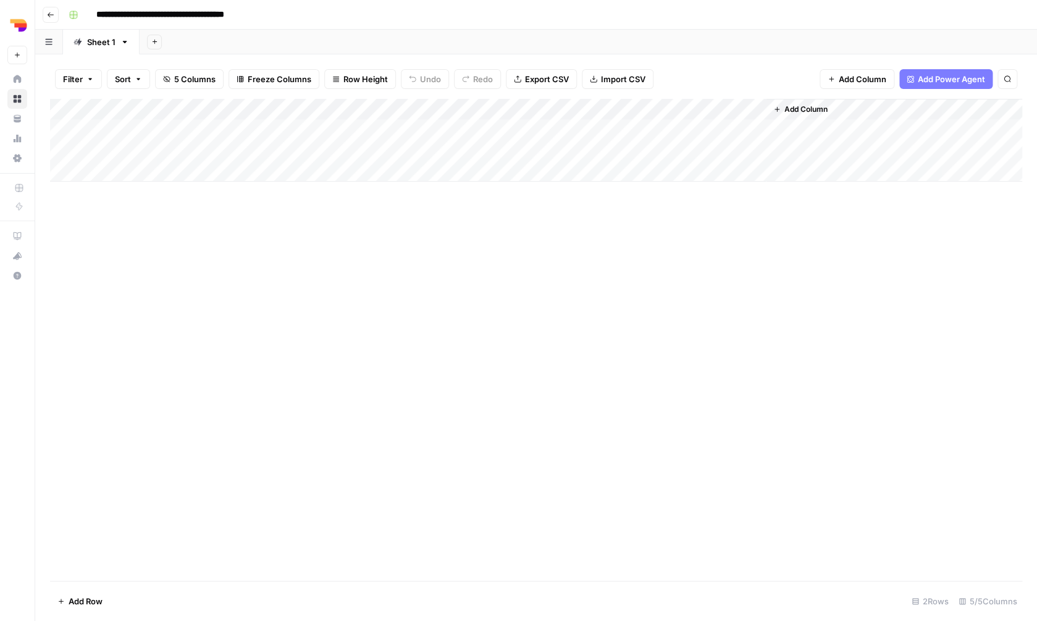
click at [61, 18] on header "**********" at bounding box center [536, 15] width 1002 height 30
click at [51, 18] on icon "button" at bounding box center [50, 14] width 7 height 7
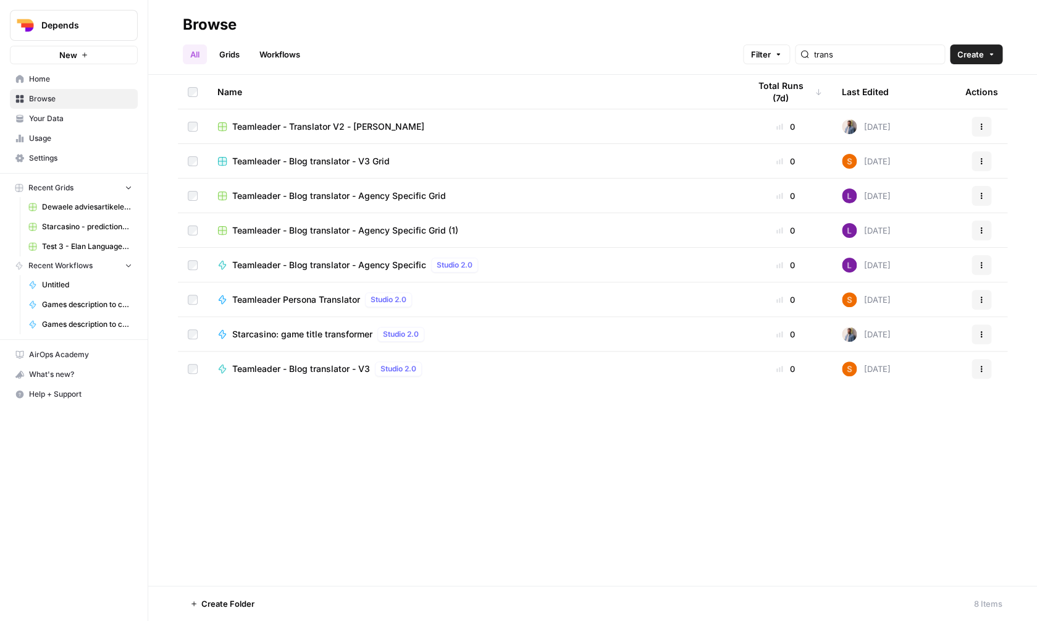
click at [356, 164] on span "Teamleader - Blog translator - V3 Grid" at bounding box center [310, 161] width 157 height 12
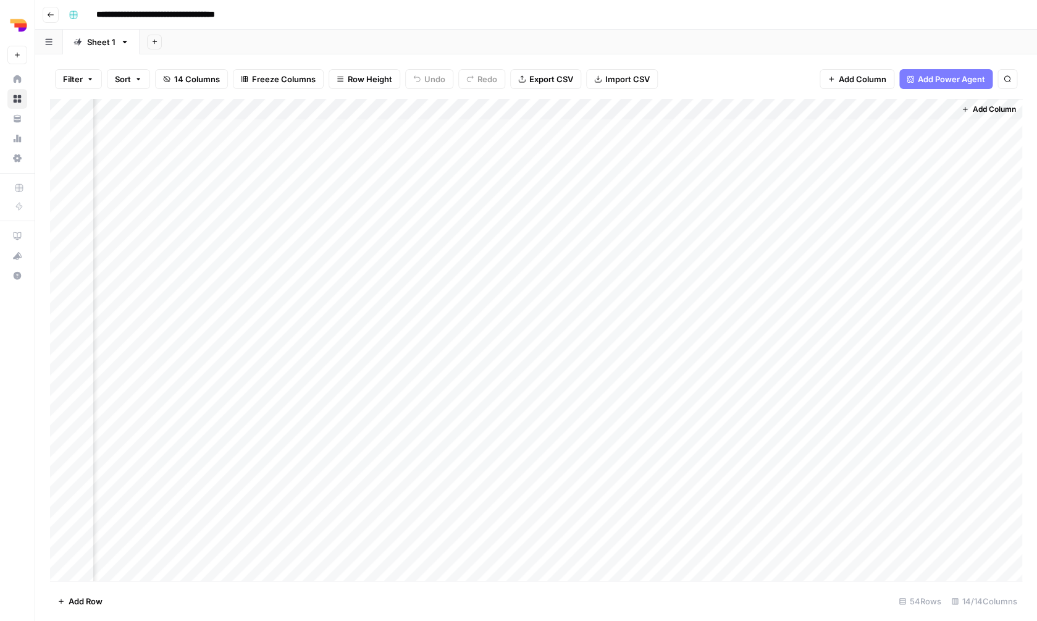
scroll to position [0, 836]
click at [926, 124] on div "Add Column" at bounding box center [536, 341] width 972 height 484
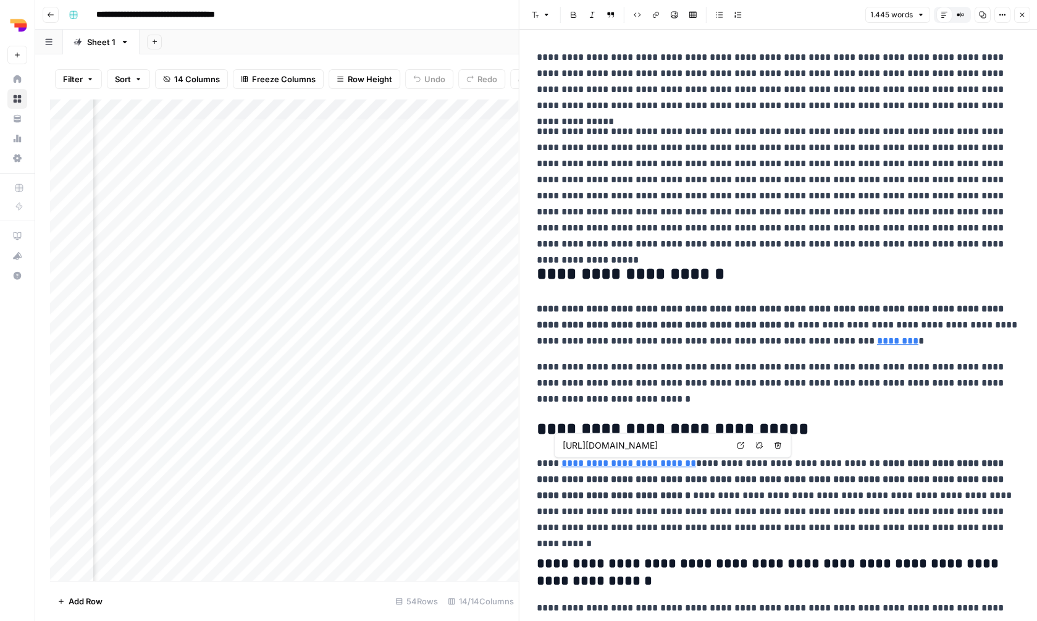
click at [742, 441] on link "Open in a new tab" at bounding box center [741, 445] width 16 height 16
click at [697, 388] on p "**********" at bounding box center [779, 383] width 484 height 48
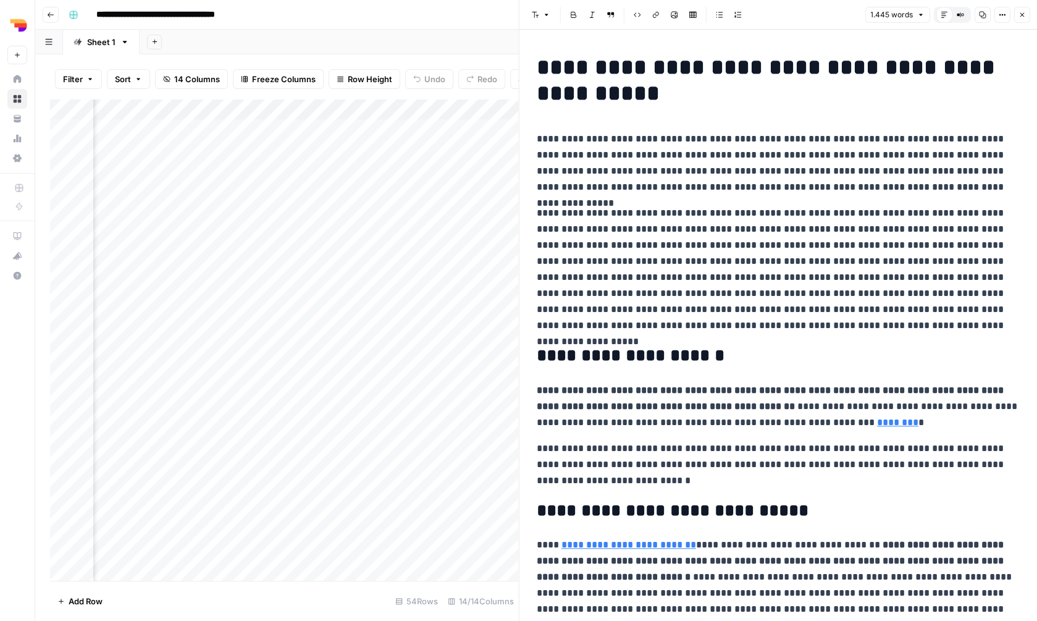
click at [1023, 17] on icon "button" at bounding box center [1021, 14] width 7 height 7
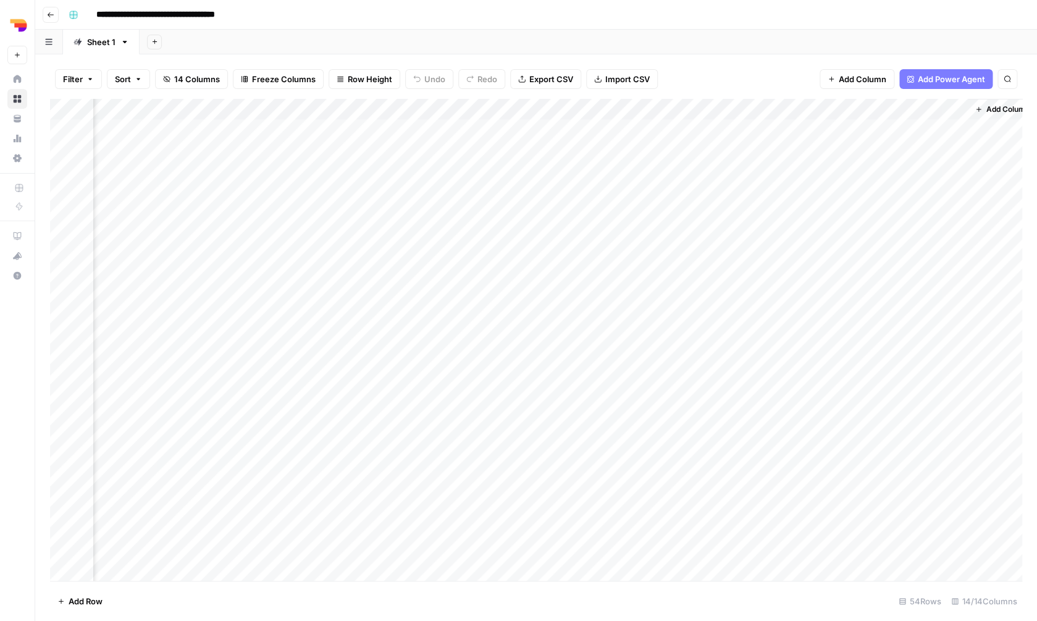
scroll to position [0, 836]
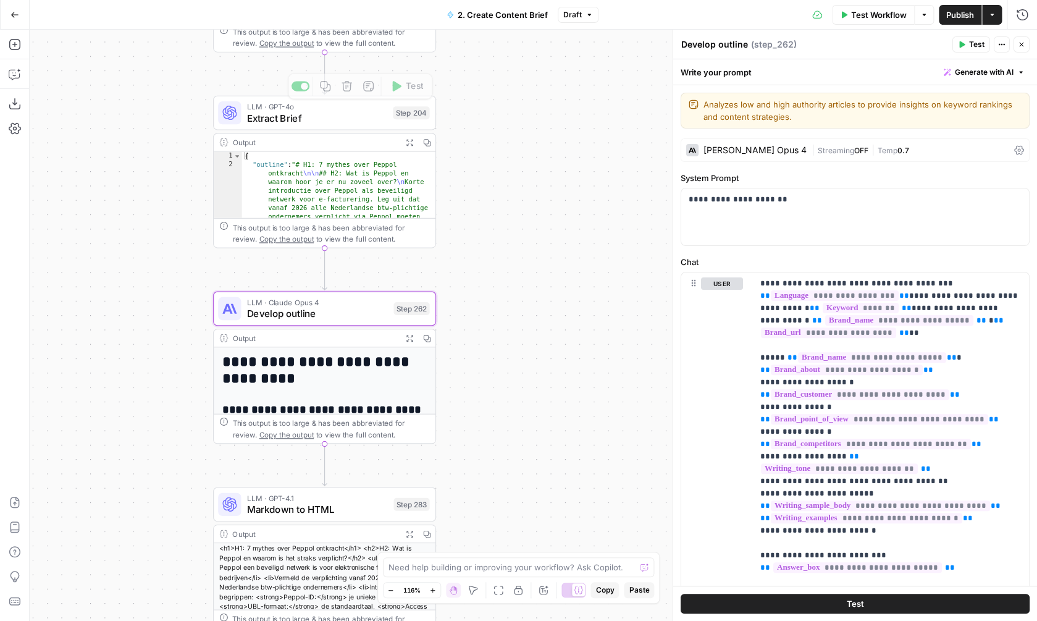
scroll to position [59, 0]
click at [517, 128] on div "**********" at bounding box center [533, 325] width 1007 height 591
